Goal: Information Seeking & Learning: Learn about a topic

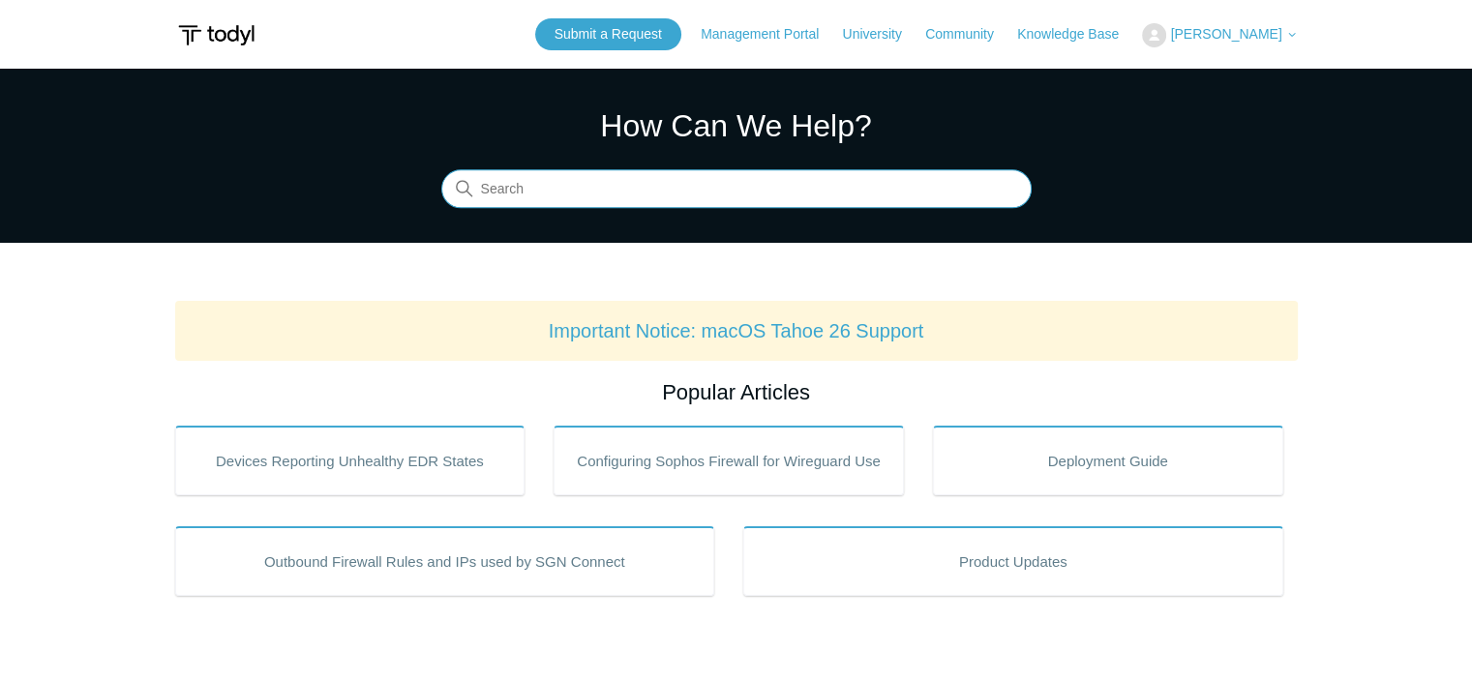
click at [740, 193] on input "Search" at bounding box center [736, 189] width 590 height 39
paste input "SOAR"
type input "SOAR"
